Goal: Task Accomplishment & Management: Use online tool/utility

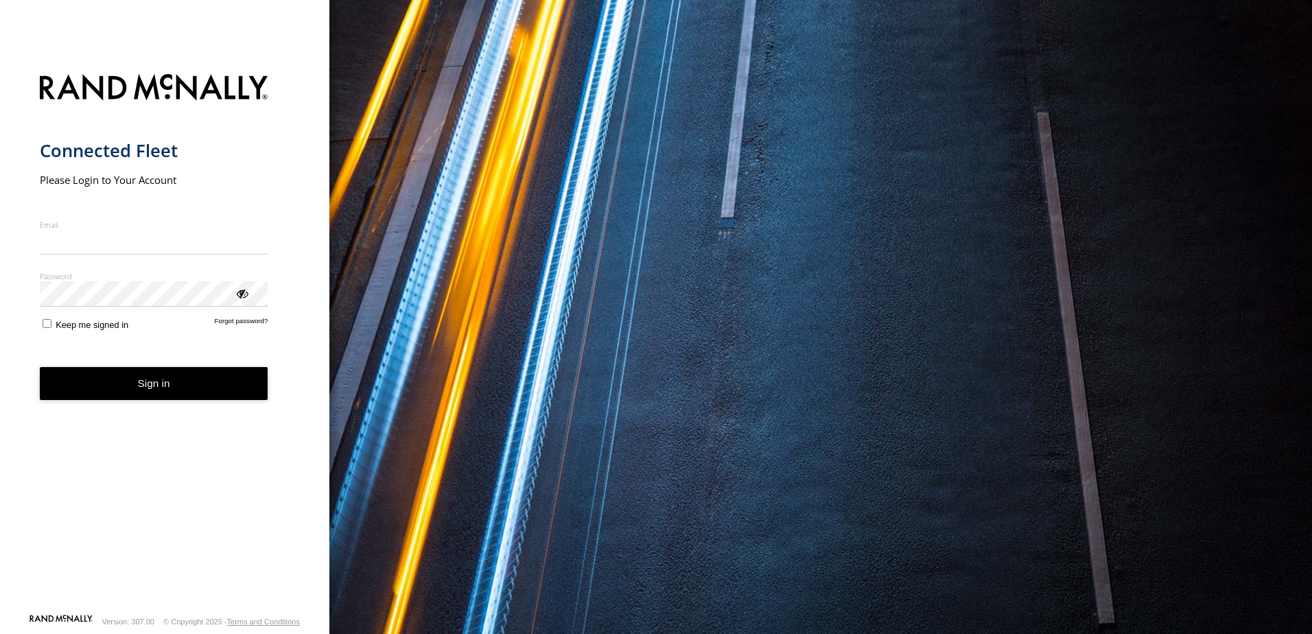
type input "**********"
click at [117, 397] on button "Sign in" at bounding box center [154, 384] width 228 height 34
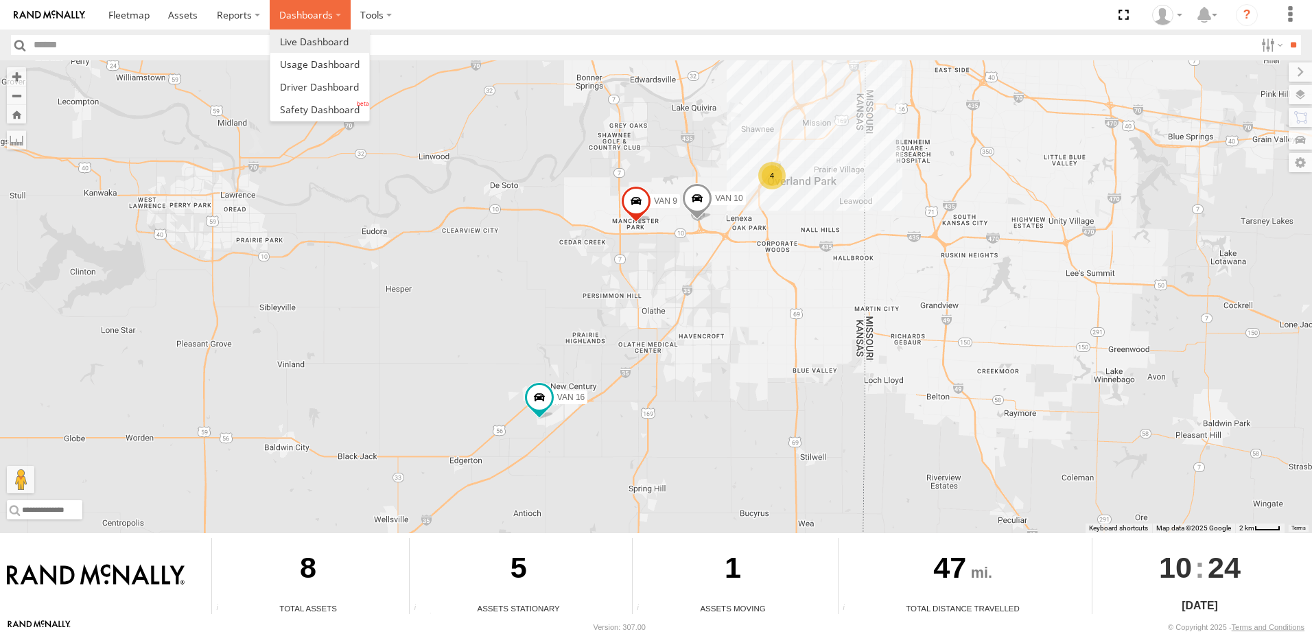
click at [302, 9] on label "Dashboards" at bounding box center [310, 15] width 81 height 30
click at [322, 39] on span at bounding box center [314, 41] width 69 height 13
click at [129, 17] on span at bounding box center [128, 14] width 41 height 13
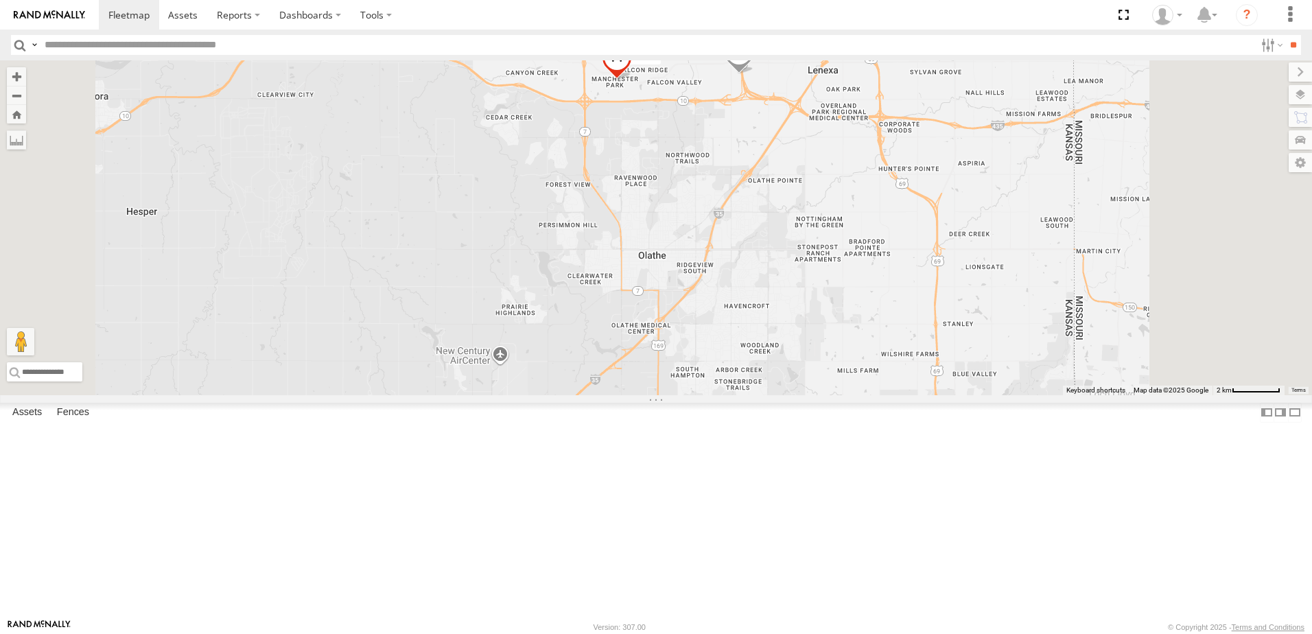
click at [0, 0] on link at bounding box center [0, 0] width 0 height 0
click at [0, 0] on div "All Assets" at bounding box center [0, 0] width 0 height 0
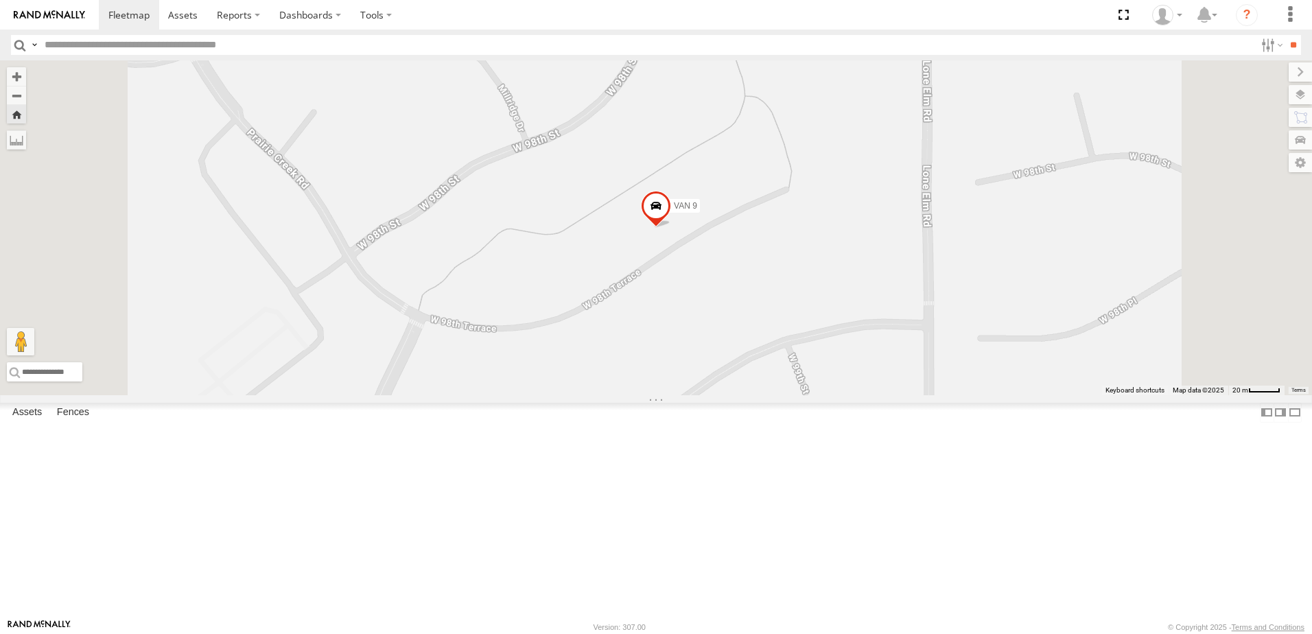
click at [0, 0] on link at bounding box center [0, 0] width 0 height 0
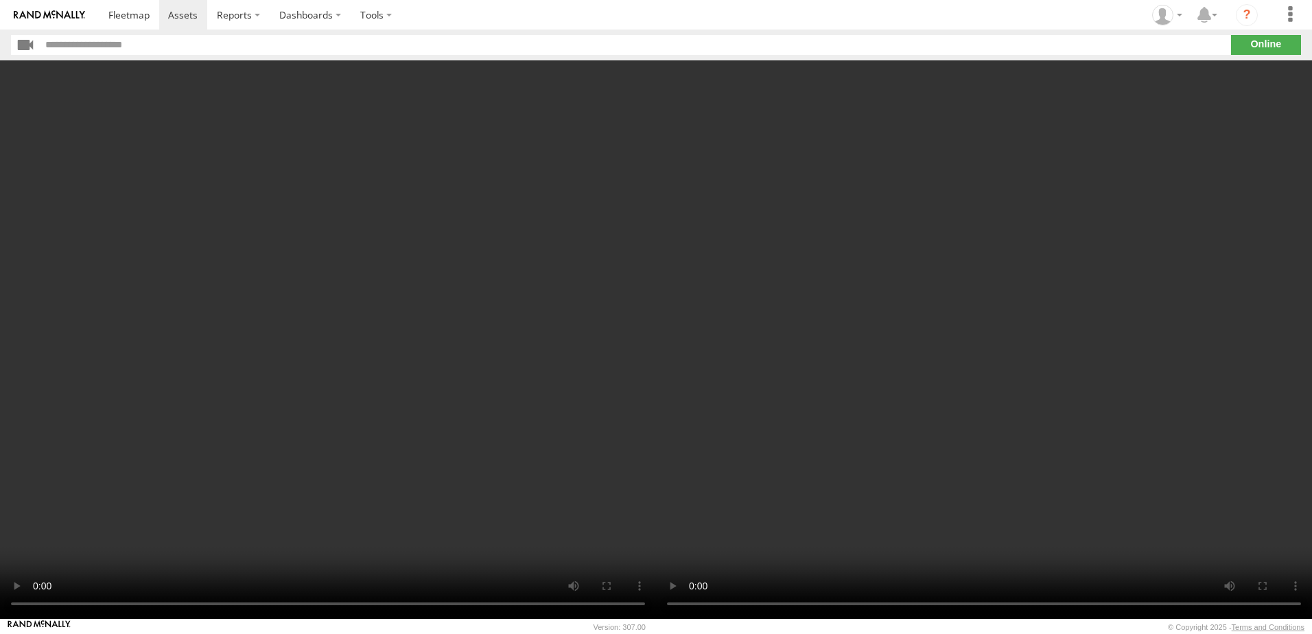
click at [102, 44] on input "text" at bounding box center [635, 45] width 1190 height 20
click at [33, 43] on input "button" at bounding box center [26, 45] width 30 height 20
